Goal: Task Accomplishment & Management: Manage account settings

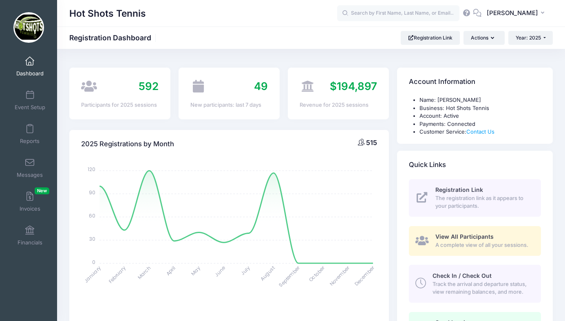
select select
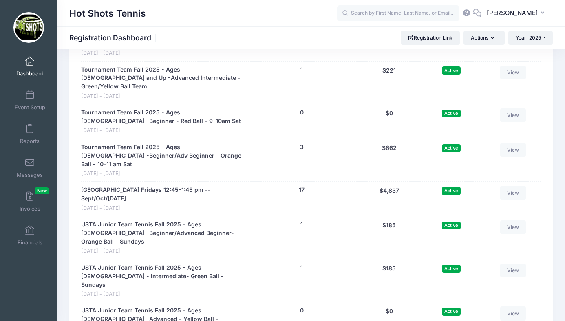
scroll to position [1950, 0]
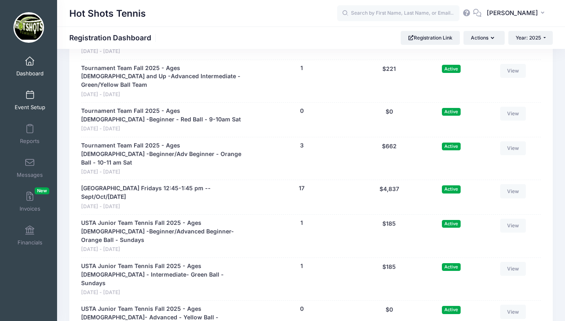
click at [30, 97] on span at bounding box center [30, 95] width 0 height 9
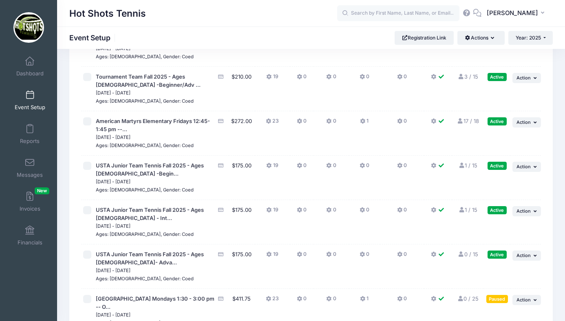
scroll to position [2156, 0]
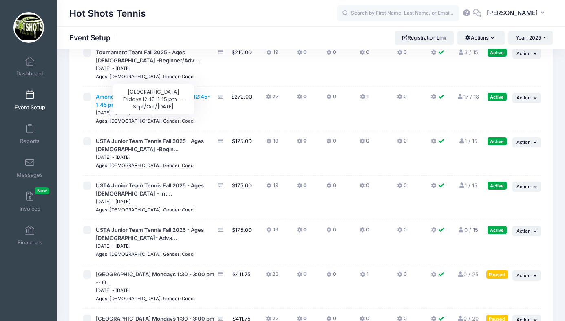
click at [166, 108] on span "American Martyrs Elementary Fridays 12:45-1:45 pm --..." at bounding box center [153, 100] width 114 height 15
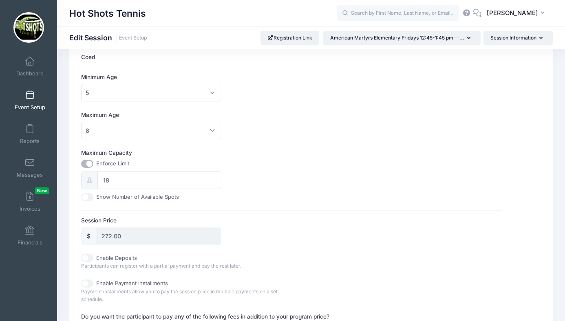
scroll to position [234, 0]
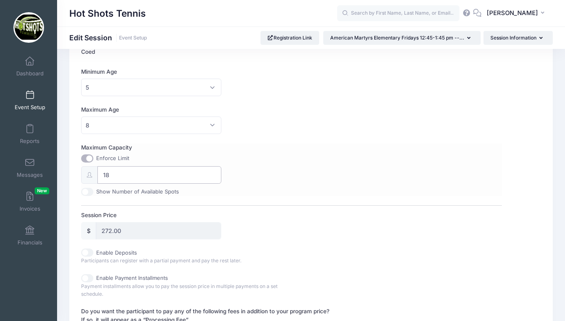
click at [130, 174] on input "18" at bounding box center [159, 175] width 124 height 18
type input "1"
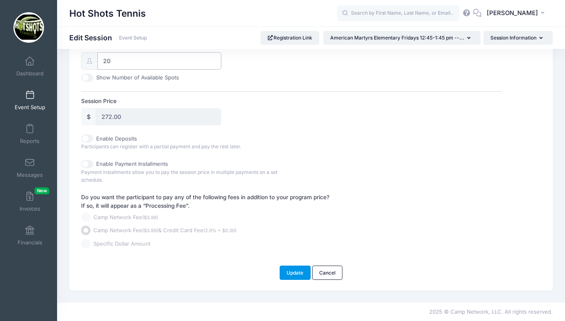
type input "20"
click at [293, 268] on button "Update" at bounding box center [294, 273] width 31 height 14
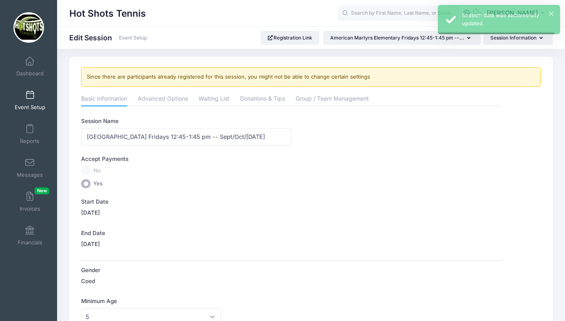
scroll to position [0, 0]
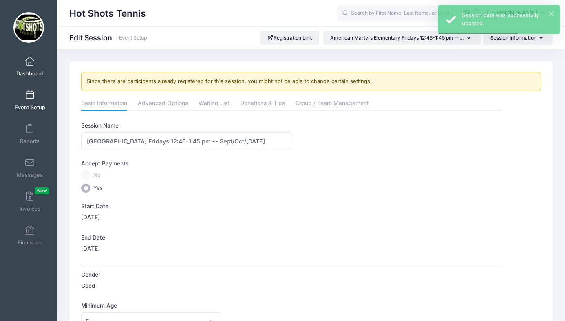
click at [30, 62] on span at bounding box center [30, 61] width 0 height 9
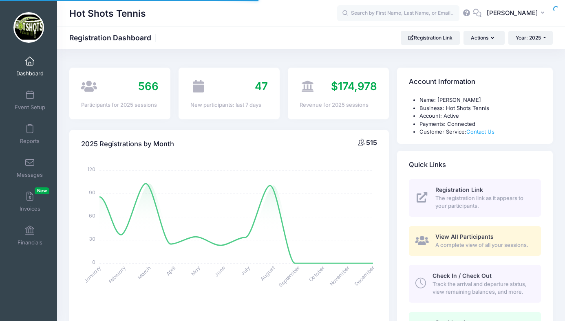
select select
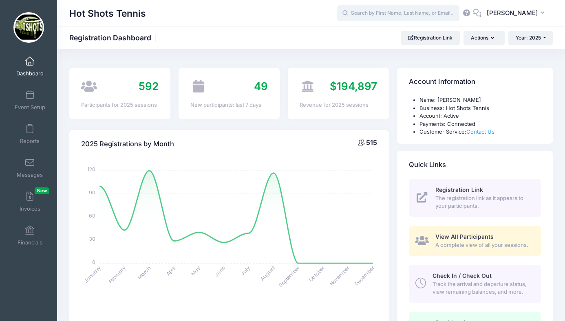
click at [393, 11] on input "text" at bounding box center [398, 13] width 122 height 16
type input "n"
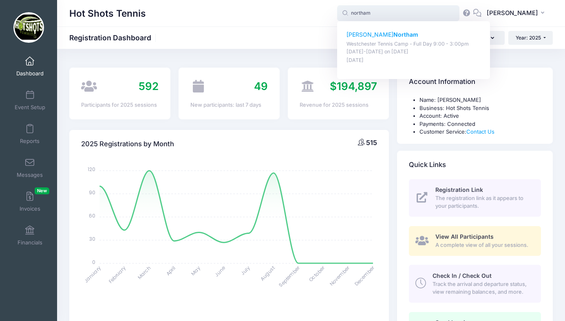
click at [377, 34] on p "Emiko Northam" at bounding box center [413, 35] width 134 height 9
type input "Emiko Northam (Westchester Tennis Camp - Full Day 9:00 - 3:00pm Aug 4-8, 2025, …"
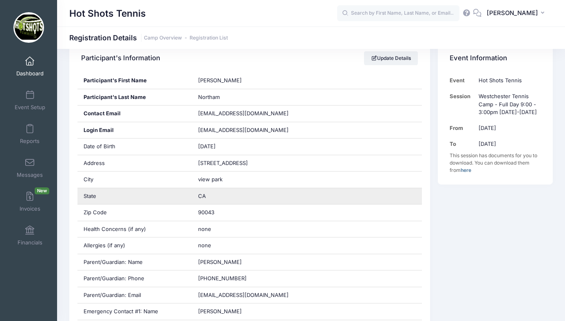
scroll to position [171, 0]
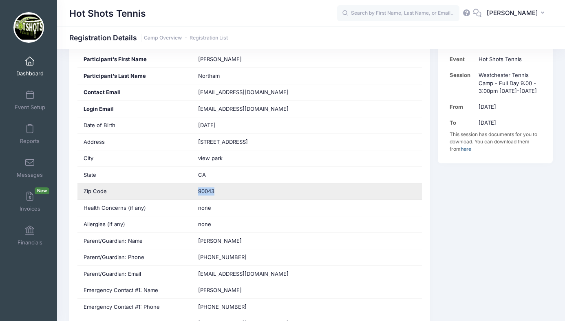
drag, startPoint x: 198, startPoint y: 191, endPoint x: 221, endPoint y: 191, distance: 22.4
click at [221, 191] on div "90043" at bounding box center [307, 191] width 230 height 16
copy span "90043"
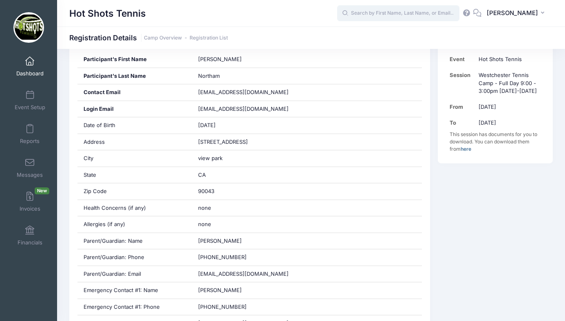
click at [391, 15] on input "text" at bounding box center [398, 13] width 122 height 16
type input "p"
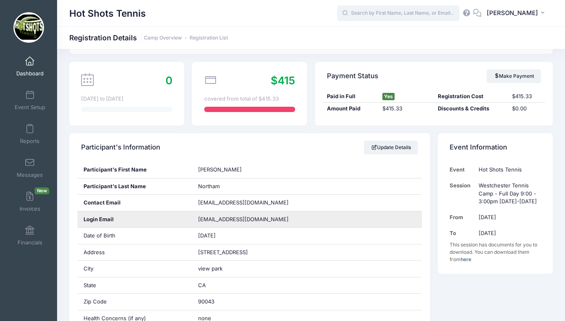
scroll to position [0, 0]
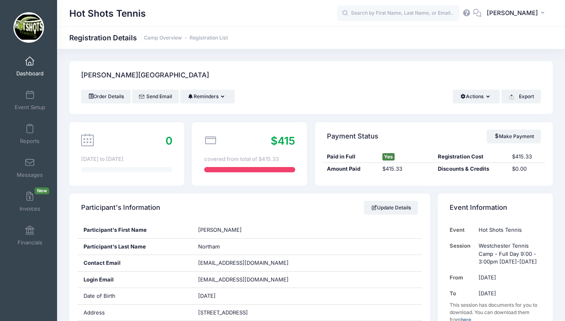
click at [30, 62] on span at bounding box center [30, 61] width 0 height 9
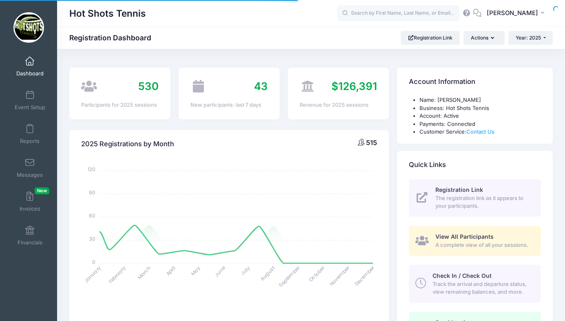
select select
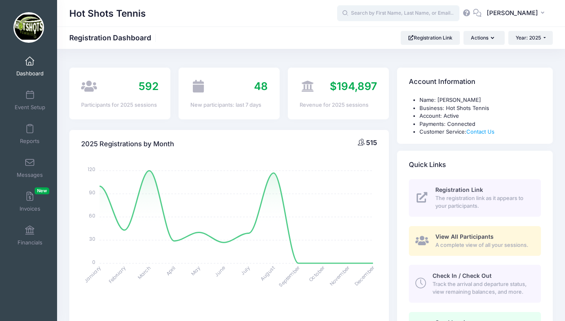
click at [403, 14] on input "text" at bounding box center [398, 13] width 122 height 16
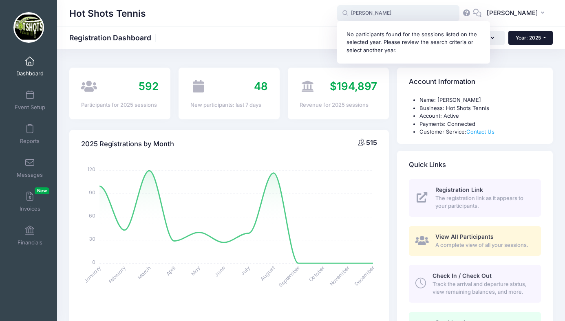
type input "primm"
click at [519, 34] on button "Year: 2025" at bounding box center [530, 38] width 44 height 14
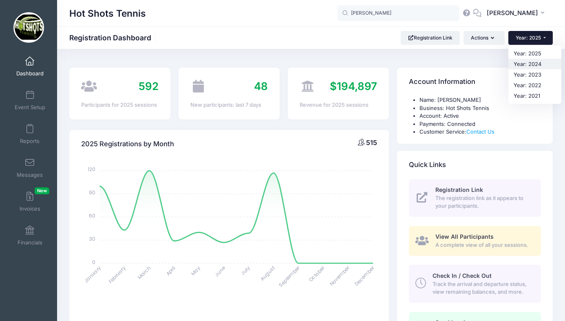
click at [519, 61] on link "Year: 2024" at bounding box center [534, 64] width 53 height 11
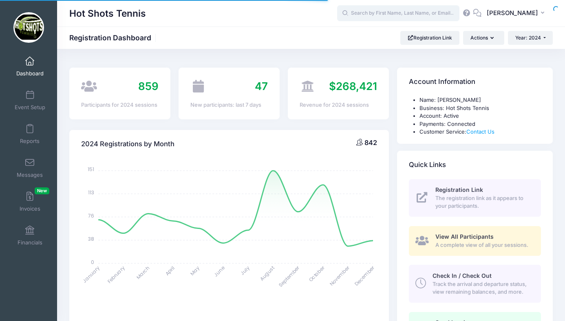
click at [381, 13] on input "text" at bounding box center [398, 13] width 122 height 16
select select
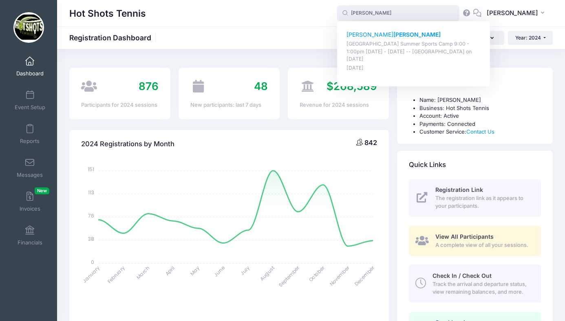
click at [379, 34] on p "Harper Primm" at bounding box center [413, 35] width 134 height 9
type input "Harper Primm (Playa Vista Summer Sports Camp 9:00 - 1:00pm Aug 5 - 9, 2024 -- P…"
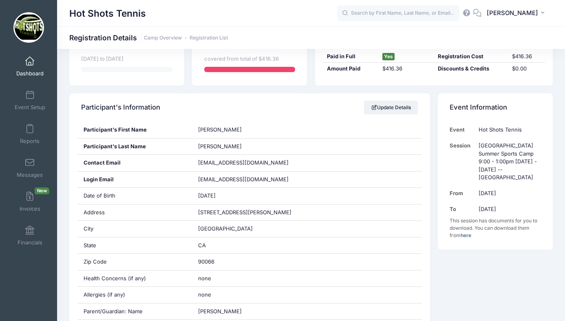
scroll to position [103, 0]
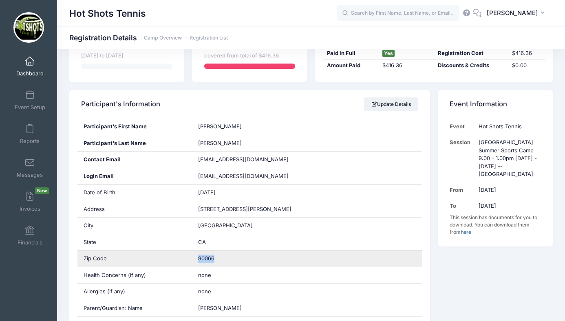
drag, startPoint x: 198, startPoint y: 257, endPoint x: 223, endPoint y: 258, distance: 24.9
click at [223, 258] on div "90066" at bounding box center [307, 259] width 230 height 16
copy span "90066"
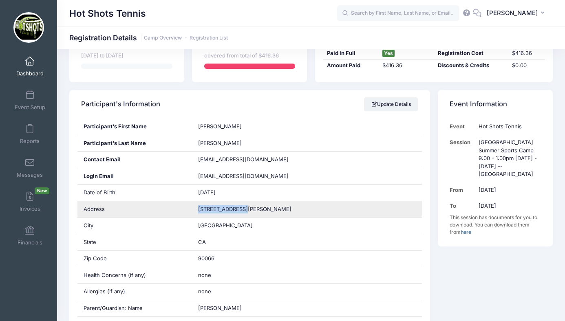
drag, startPoint x: 198, startPoint y: 208, endPoint x: 248, endPoint y: 210, distance: 50.1
click at [248, 210] on div "4161 Mildred Ave" at bounding box center [307, 209] width 230 height 16
copy span "4161 Mildred Ave"
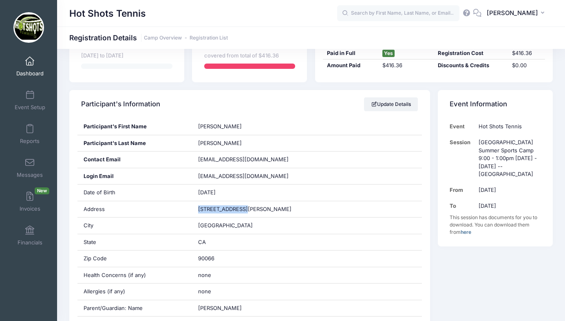
click at [30, 64] on span at bounding box center [30, 61] width 0 height 9
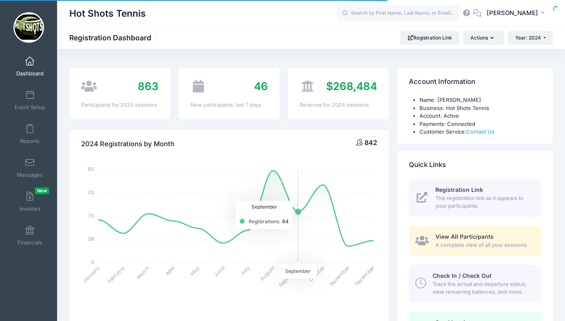
select select
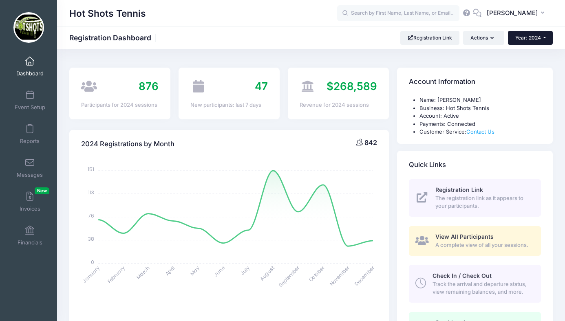
click at [523, 36] on span "Year: 2024" at bounding box center [528, 38] width 26 height 6
click at [524, 53] on link "Year: 2025" at bounding box center [534, 53] width 53 height 11
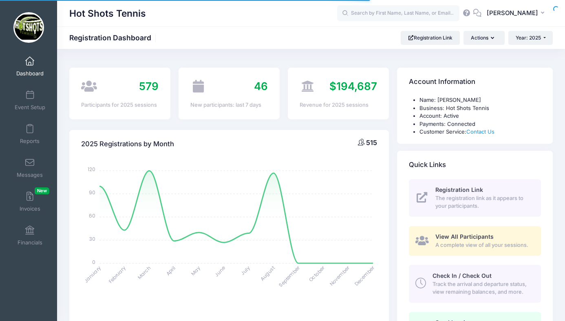
select select
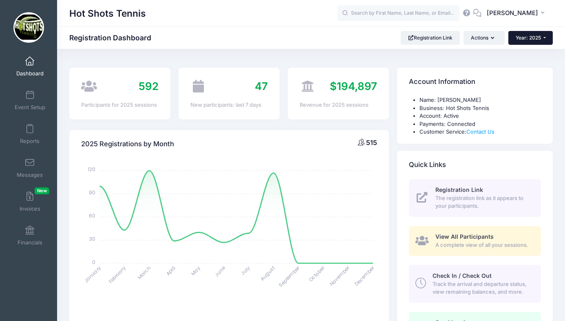
click at [525, 37] on span "Year: 2025" at bounding box center [527, 38] width 25 height 6
click at [524, 64] on link "Year: 2024" at bounding box center [534, 64] width 53 height 11
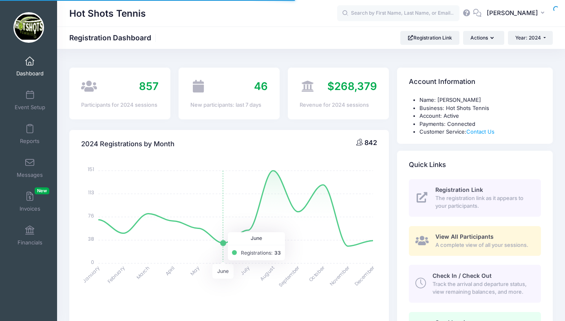
select select
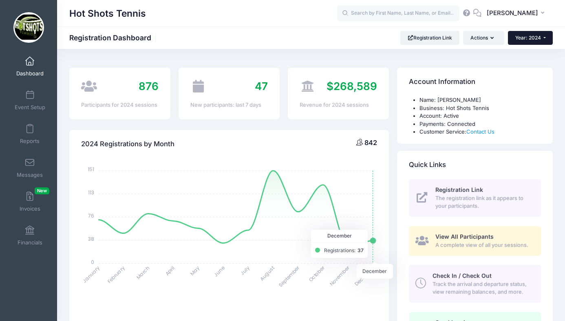
click at [527, 37] on span "Year: 2024" at bounding box center [528, 38] width 26 height 6
click at [522, 52] on link "Year: 2025" at bounding box center [534, 53] width 53 height 11
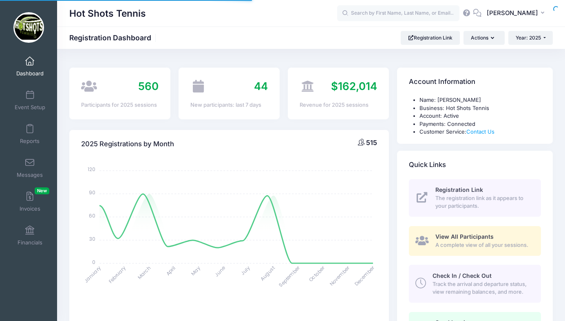
select select
